Goal: Navigation & Orientation: Go to known website

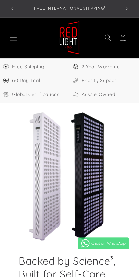
select select "**"
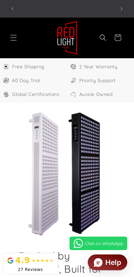
scroll to position [0, 199]
